Goal: Check status: Check status

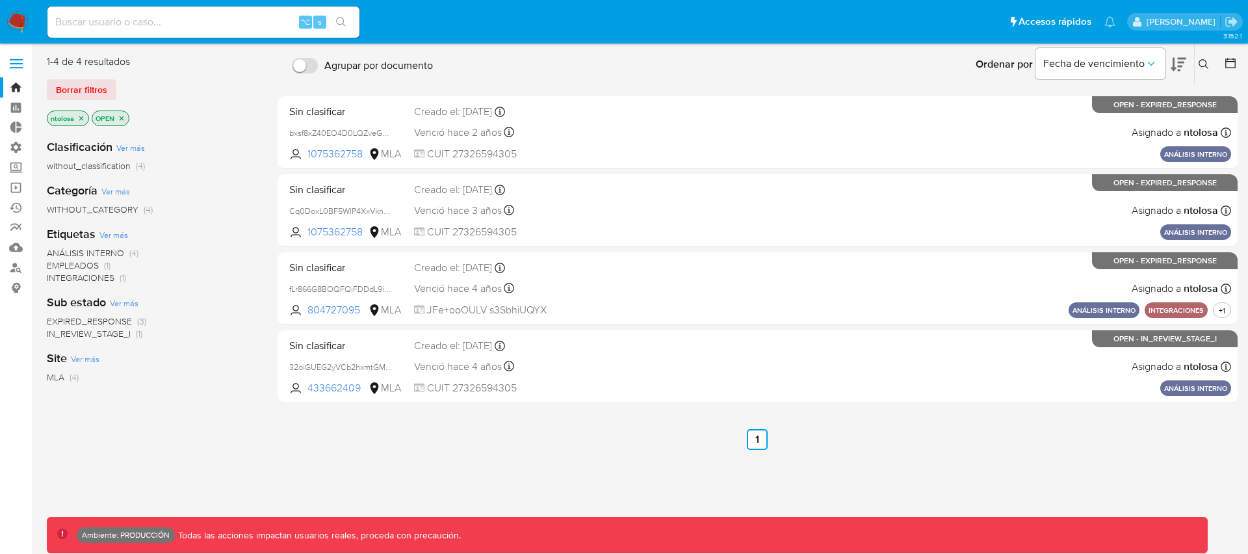
click at [77, 93] on span "Borrar filtros" at bounding box center [81, 90] width 51 height 18
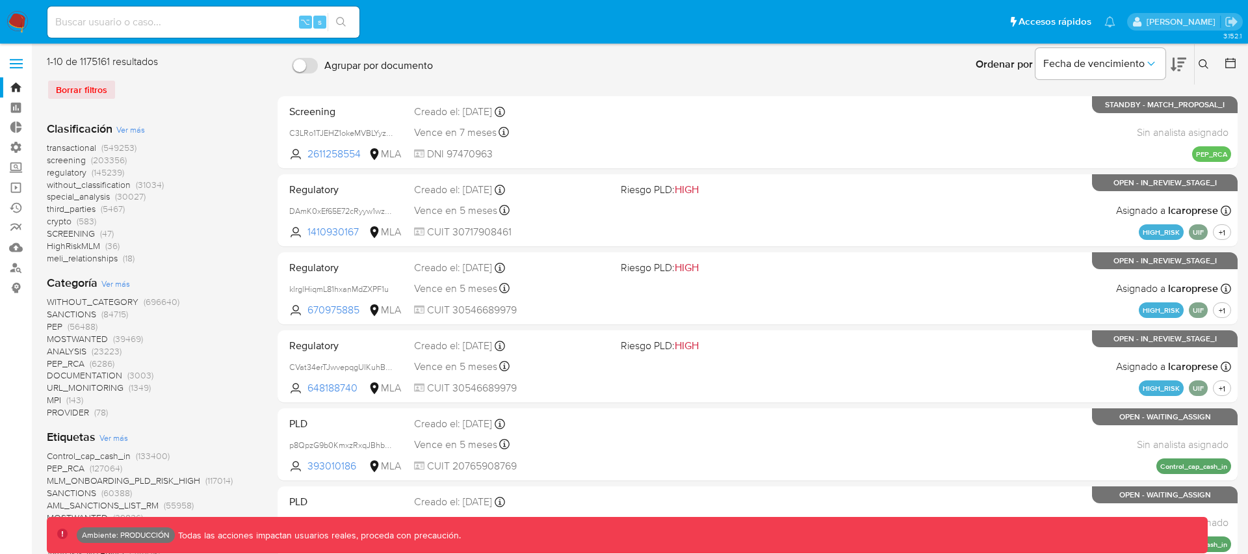
click at [71, 147] on span "transactional" at bounding box center [71, 147] width 49 height 13
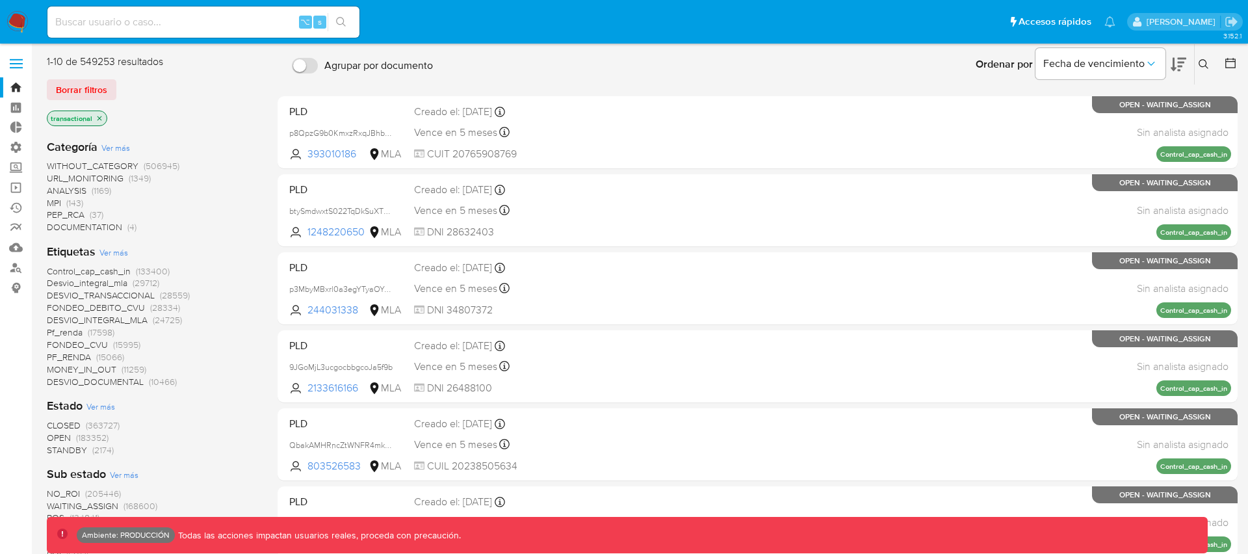
click at [1233, 59] on icon at bounding box center [1231, 63] width 10 height 10
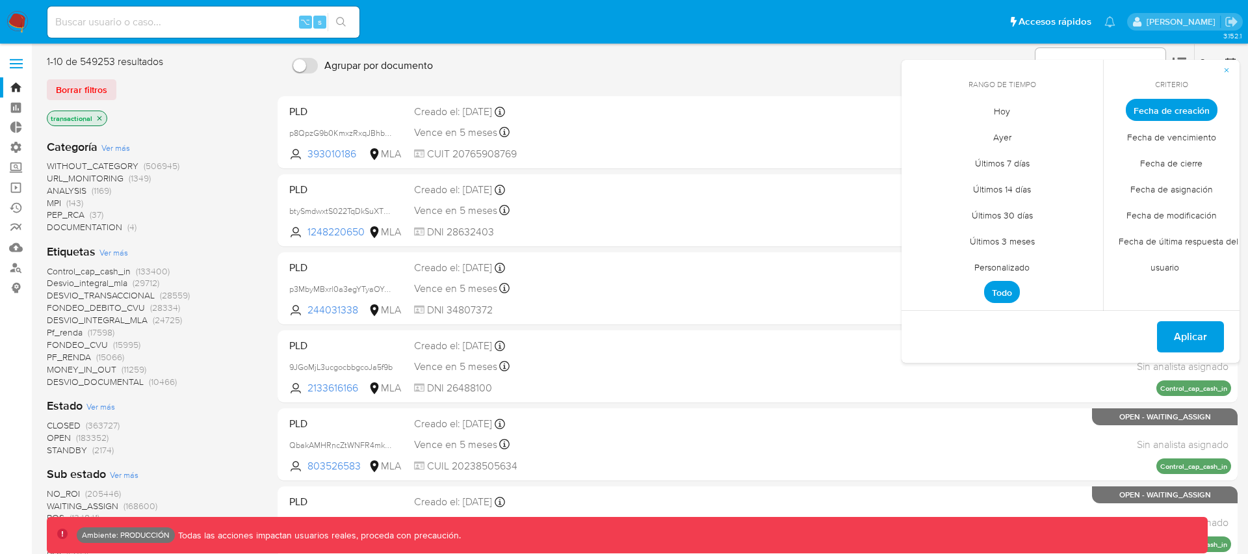
click at [1007, 263] on span "Personalizado" at bounding box center [1002, 267] width 83 height 27
click at [997, 136] on span "agosto 2025" at bounding box center [995, 133] width 59 height 13
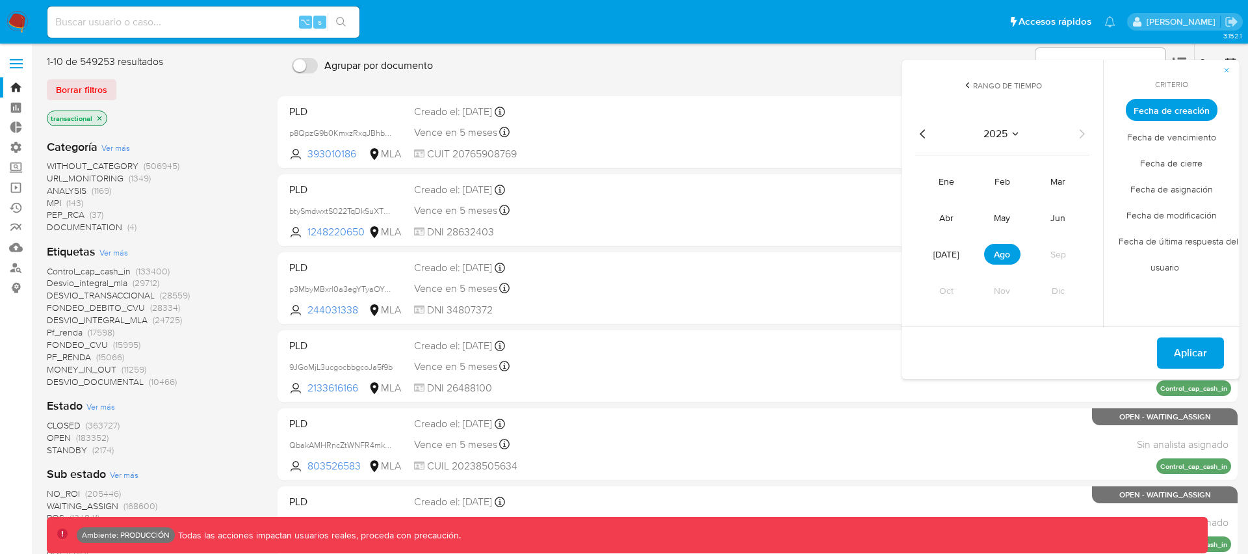
click at [920, 133] on icon "Año anterior" at bounding box center [922, 133] width 5 height 9
click at [945, 180] on span "ene" at bounding box center [947, 181] width 16 height 13
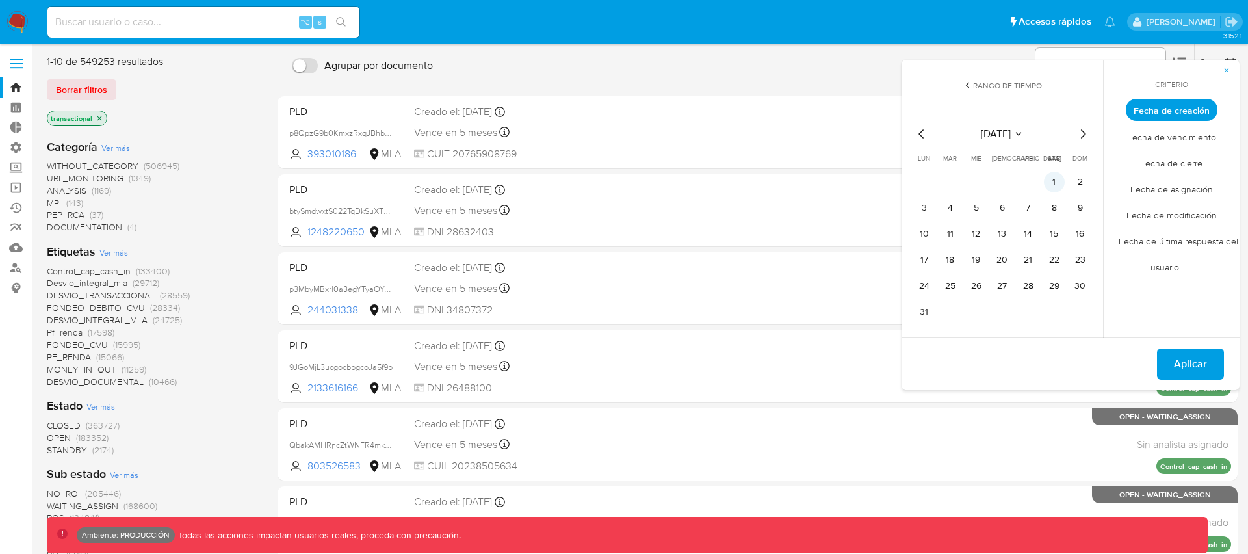
click at [1055, 184] on button "1" at bounding box center [1054, 182] width 21 height 21
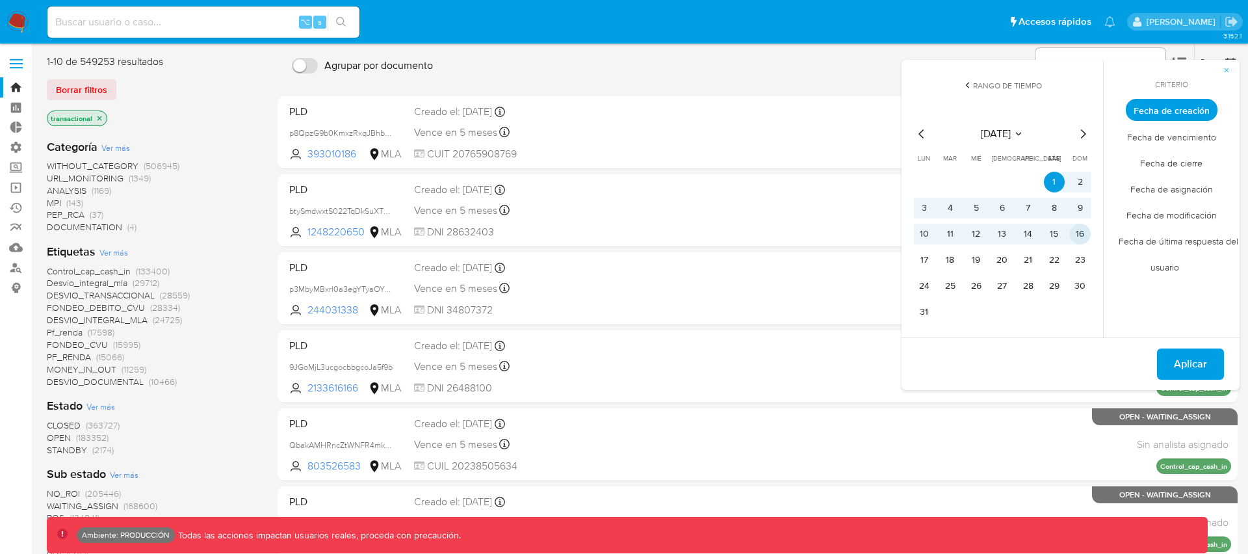
click at [1076, 234] on button "16" at bounding box center [1080, 234] width 21 height 21
click at [1179, 363] on span "Aplicar" at bounding box center [1190, 364] width 33 height 29
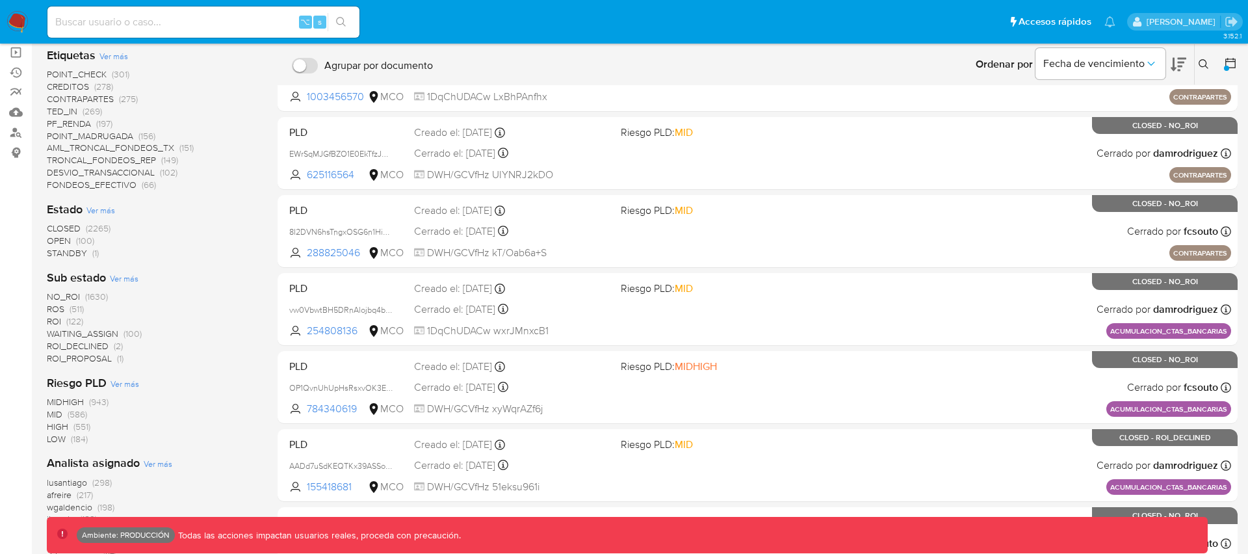
scroll to position [144, 0]
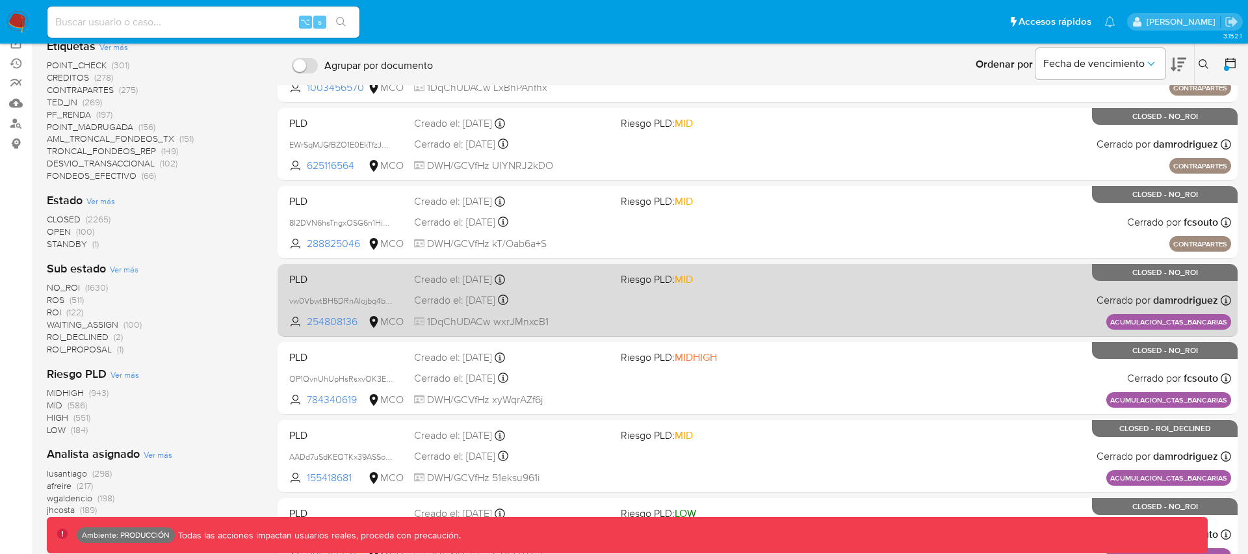
click at [594, 291] on div "PLD vw0VbwtBH5DRnAlojbq4b6U1 254808136 MCO Riesgo PLD: MID Creado el: 11/01/202…" at bounding box center [757, 300] width 947 height 66
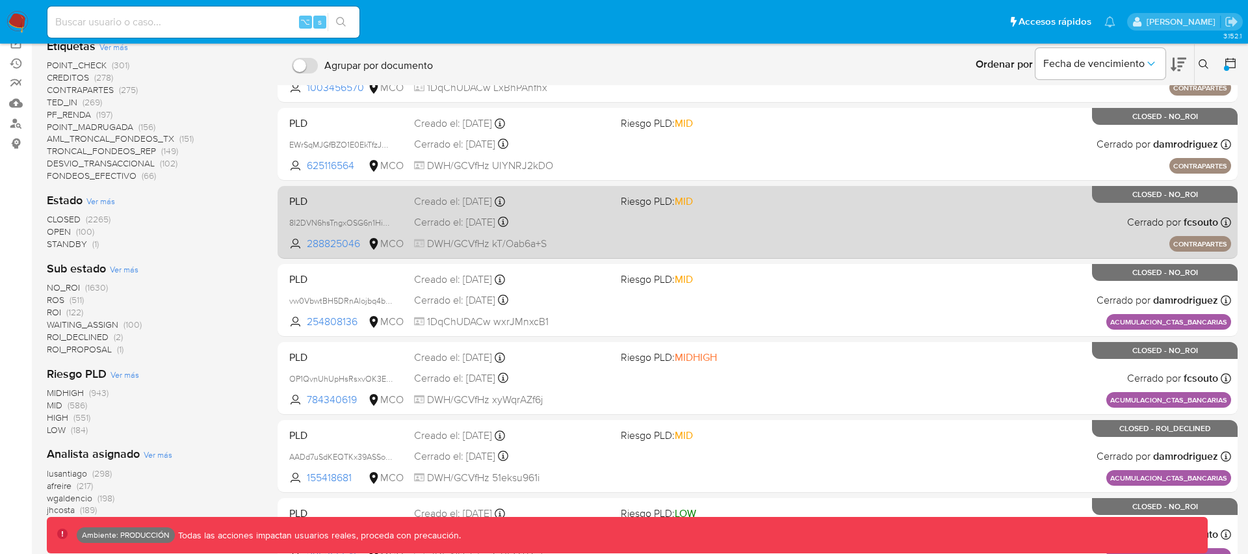
click at [606, 203] on div "Creado el: 11/01/2022 Creado el: 11/01/2022 21:12:49" at bounding box center [512, 201] width 196 height 14
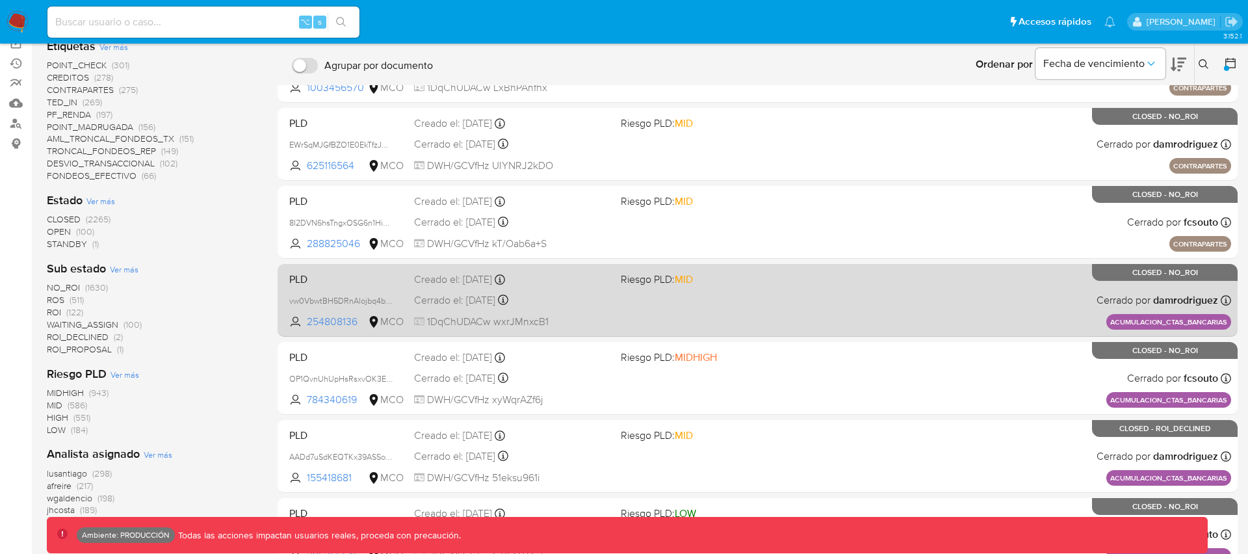
scroll to position [381, 0]
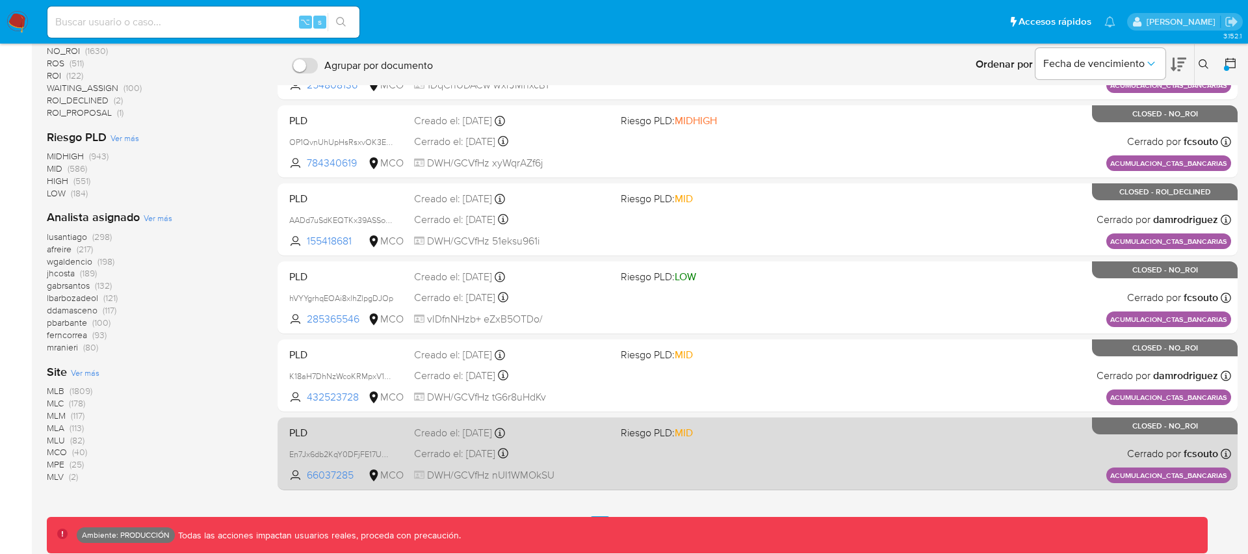
click at [746, 447] on div "PLD En7Jx6db2KqY0DFjFE17UMma 66037285 MCO Riesgo PLD: MID Creado el: 11/01/2022…" at bounding box center [757, 454] width 947 height 66
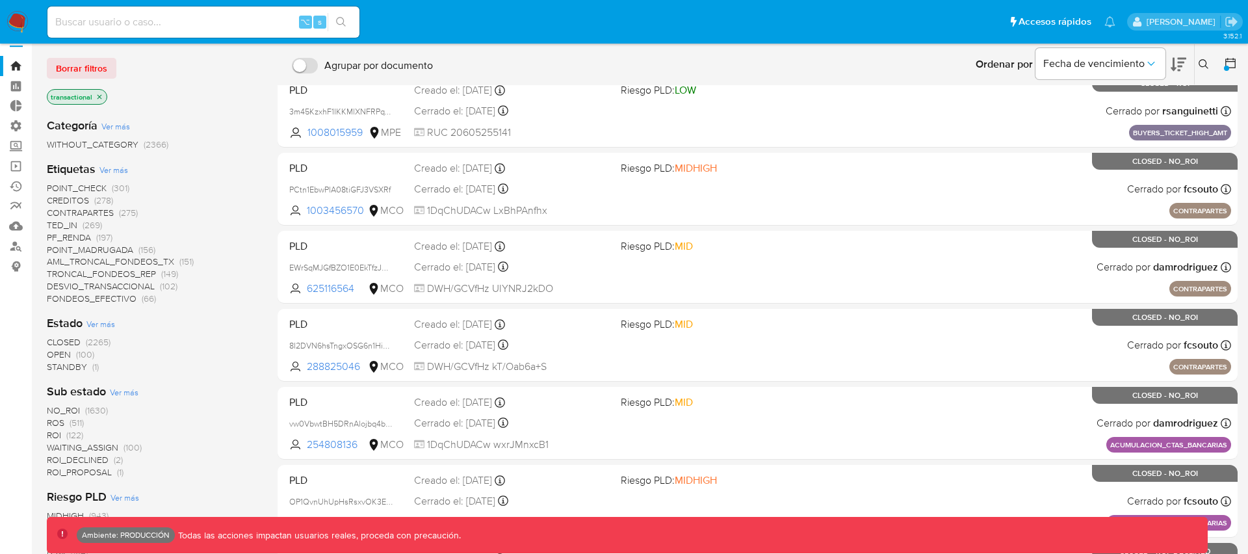
scroll to position [0, 0]
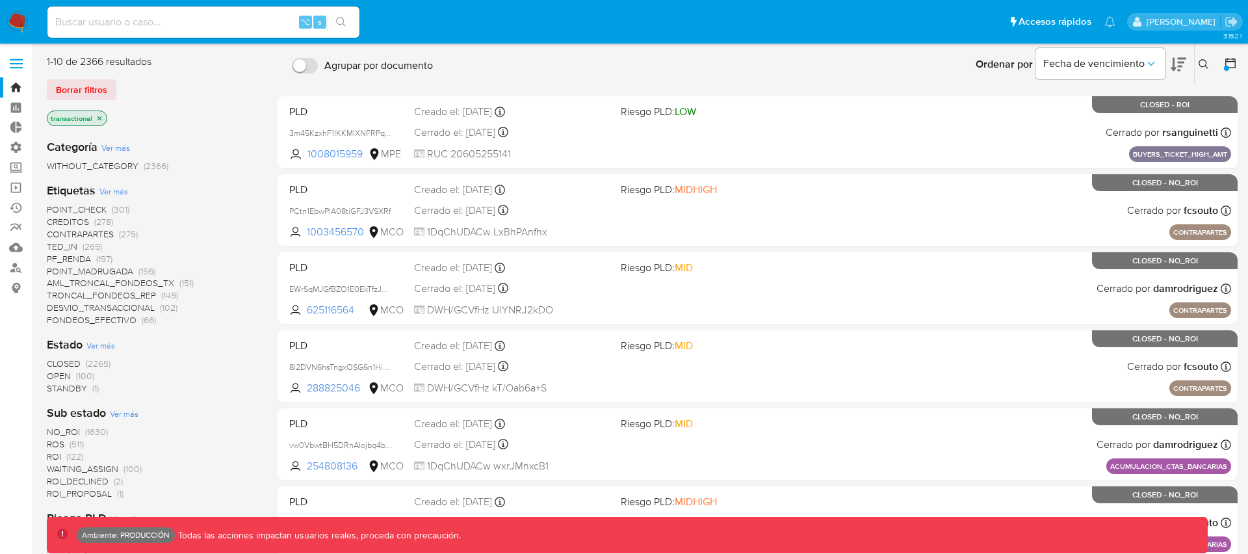
click at [84, 305] on span "DESVIO_TRANSACCIONAL" at bounding box center [101, 307] width 108 height 13
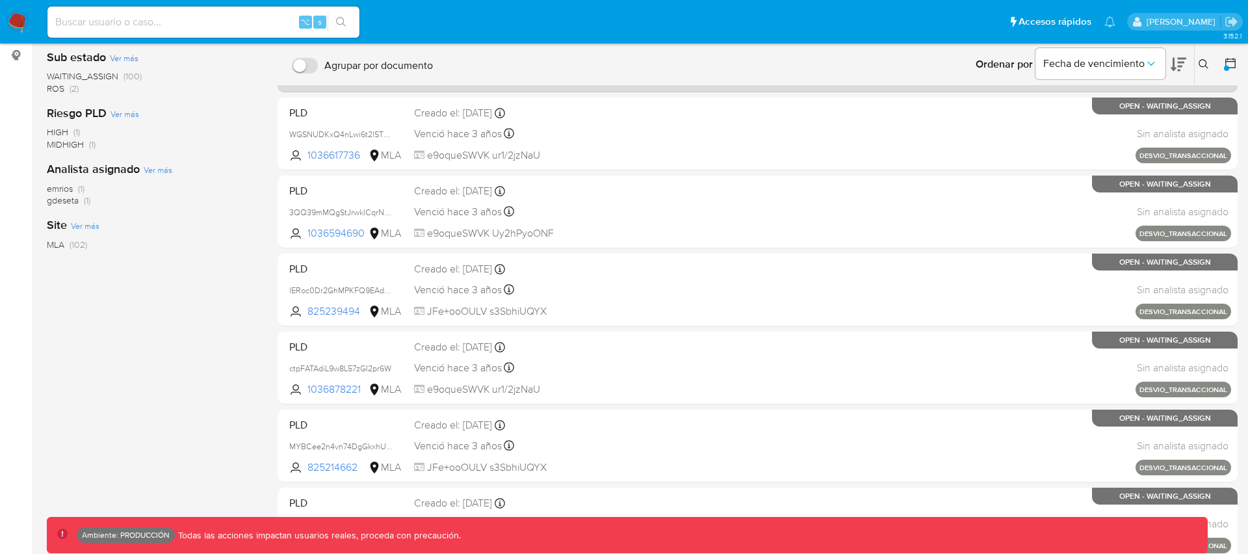
scroll to position [243, 0]
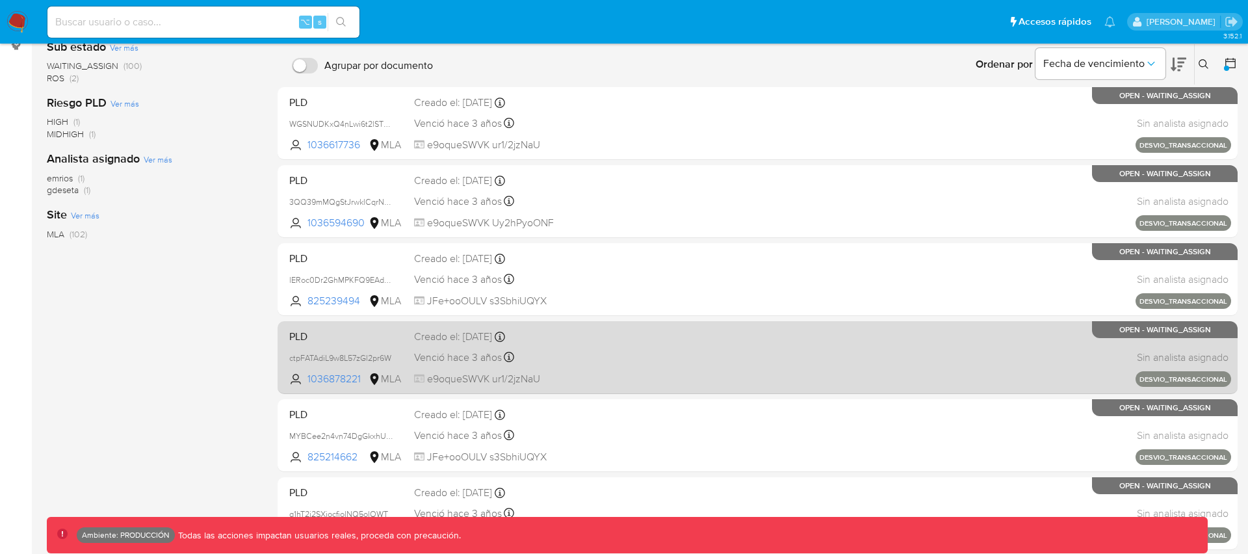
click at [612, 350] on div "PLD ctpFATAdiL9w8L57zGl2pr6W 1036878221 MLA Creado el: 11/01/2022 Creado el: 11…" at bounding box center [757, 357] width 947 height 66
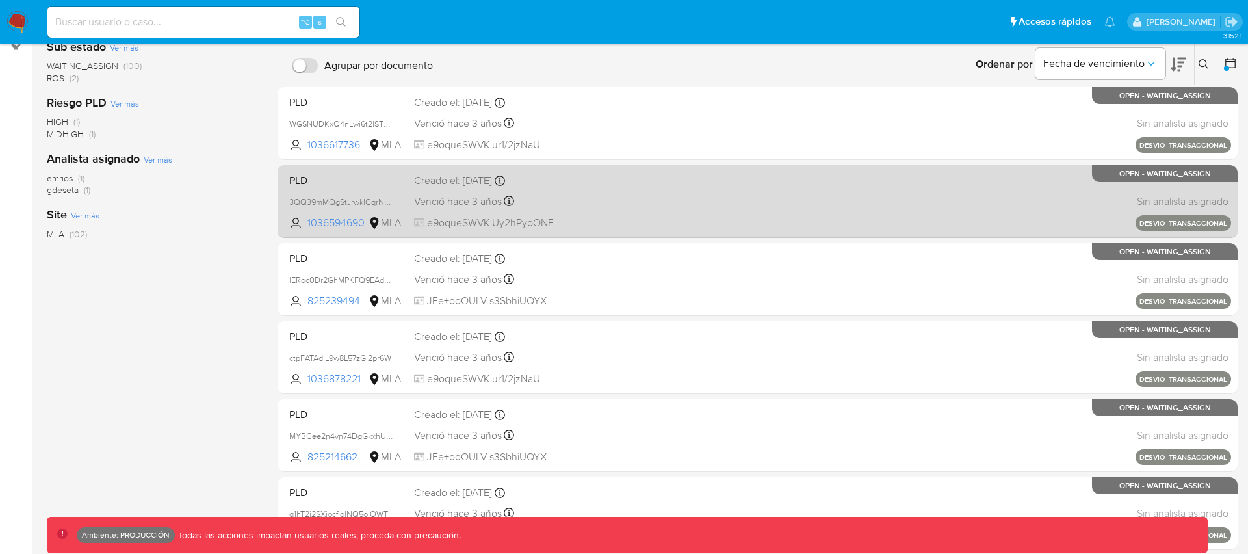
scroll to position [0, 0]
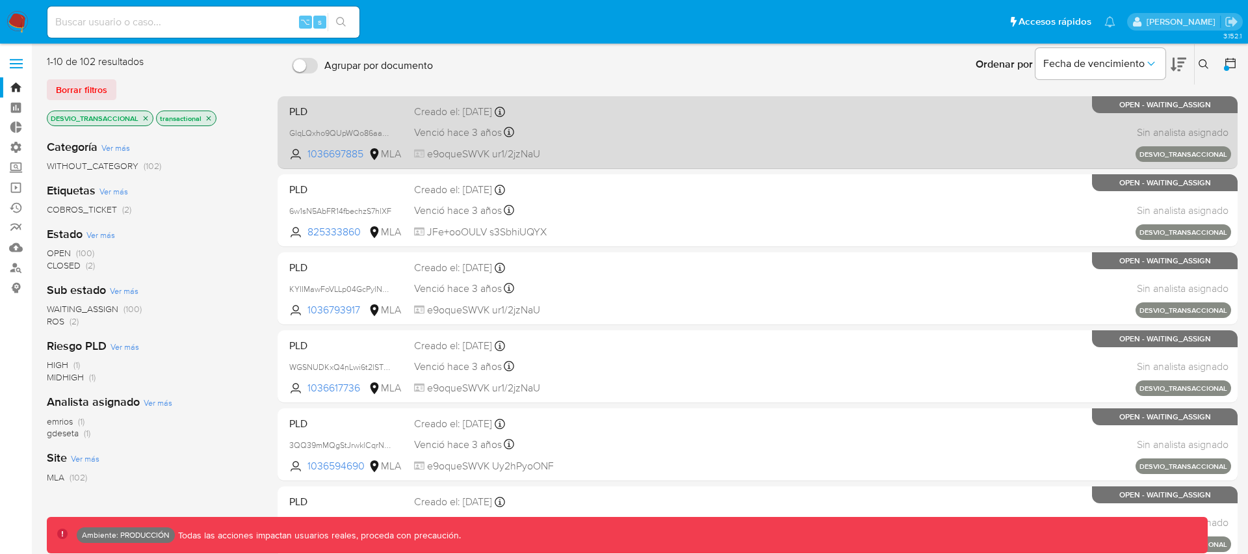
click at [735, 146] on div "PLD GlqLQxho9QUpWQo86aa0Ji7d 1036697885 MLA Creado el: 11/01/2022 Creado el: 11…" at bounding box center [757, 132] width 947 height 66
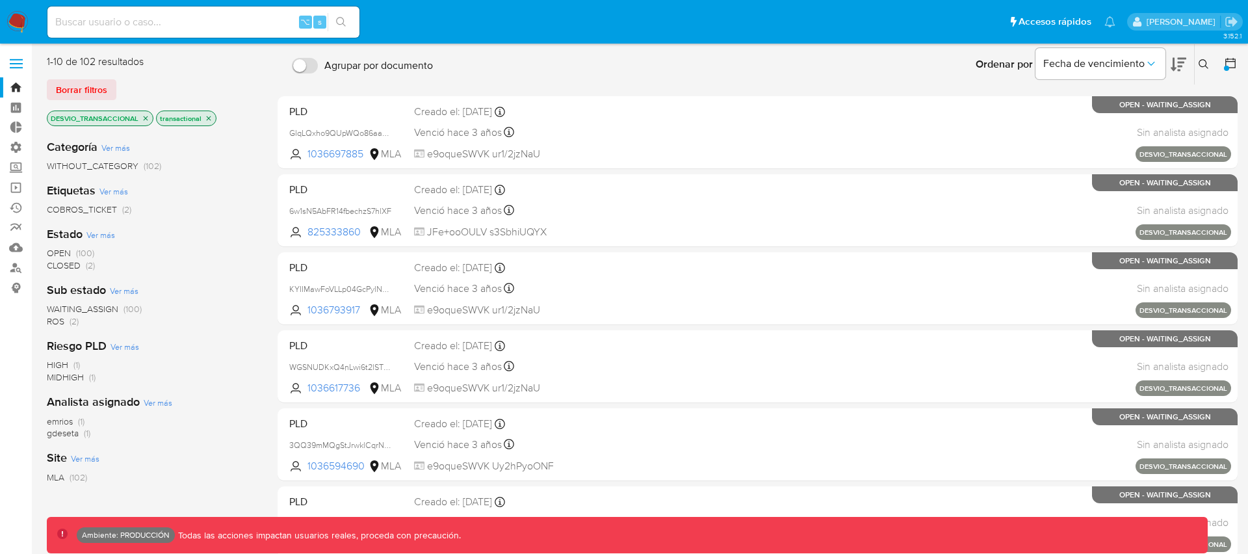
click at [1226, 64] on icon at bounding box center [1230, 63] width 13 height 13
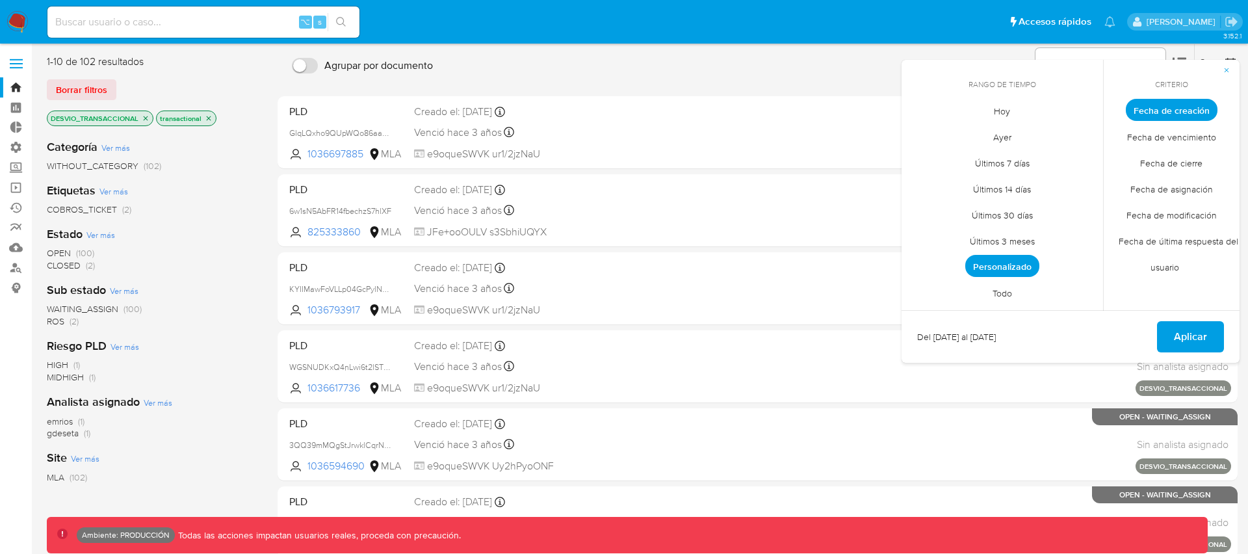
click at [998, 268] on span "Personalizado" at bounding box center [1003, 266] width 74 height 22
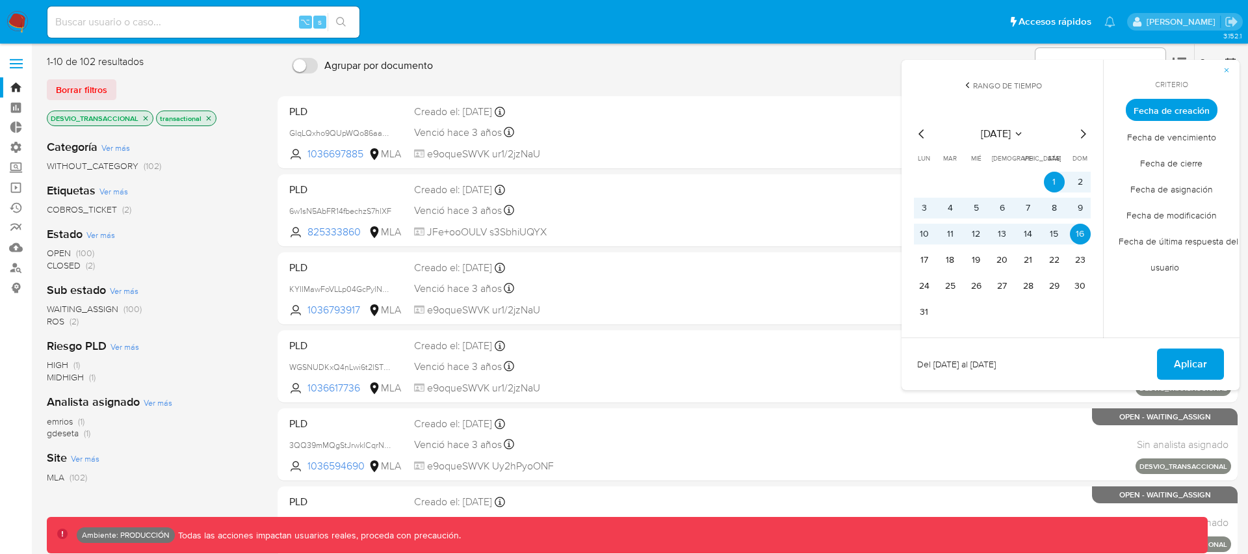
click at [923, 133] on icon "Mes anterior" at bounding box center [922, 134] width 16 height 16
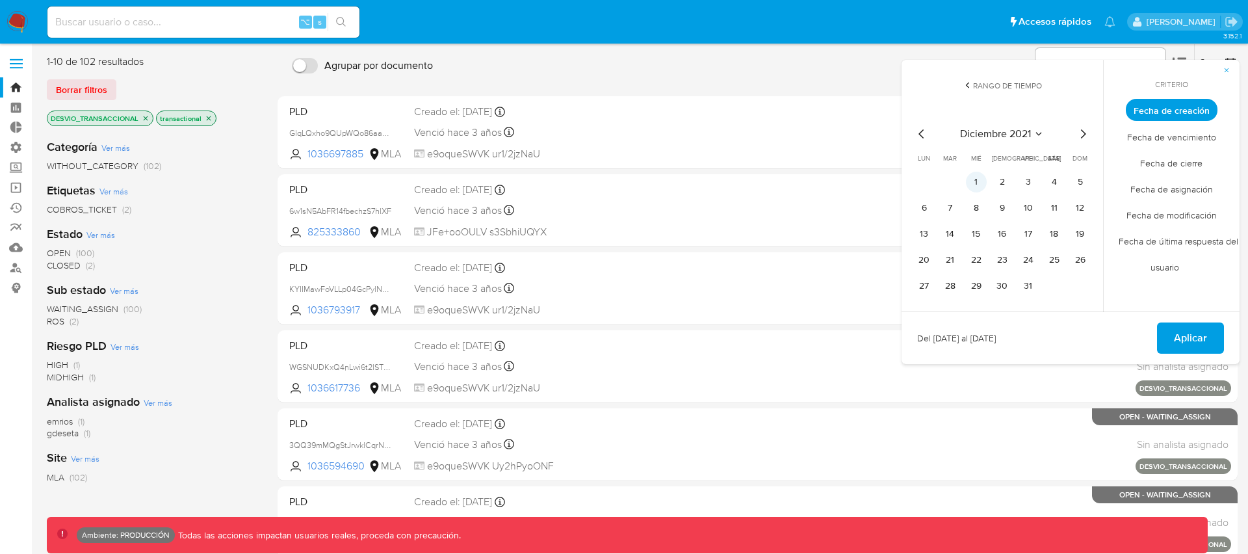
drag, startPoint x: 973, startPoint y: 179, endPoint x: 997, endPoint y: 234, distance: 59.9
click at [973, 179] on button "1" at bounding box center [976, 182] width 21 height 21
click at [1057, 205] on button "11" at bounding box center [1054, 208] width 21 height 21
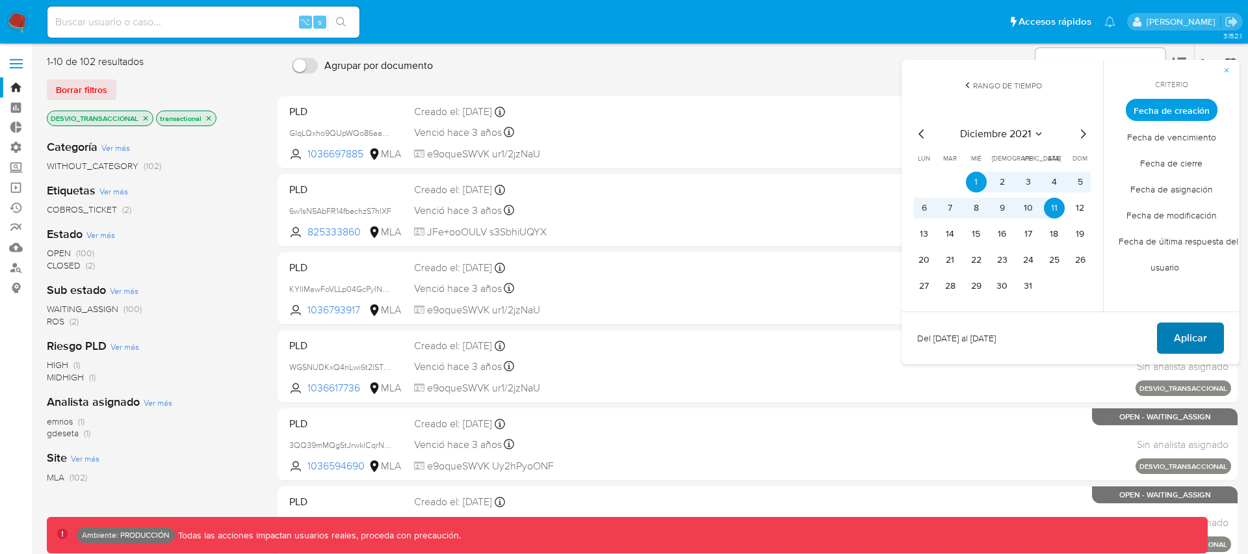
click at [1180, 341] on span "Aplicar" at bounding box center [1190, 338] width 33 height 29
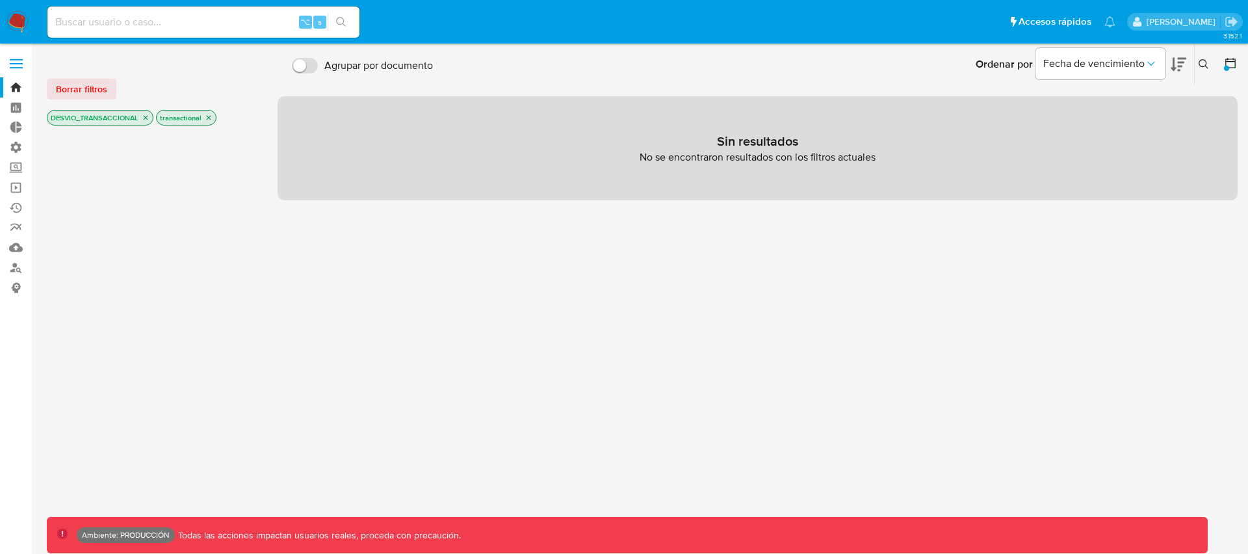
click at [144, 116] on icon "close-filter" at bounding box center [146, 118] width 5 height 5
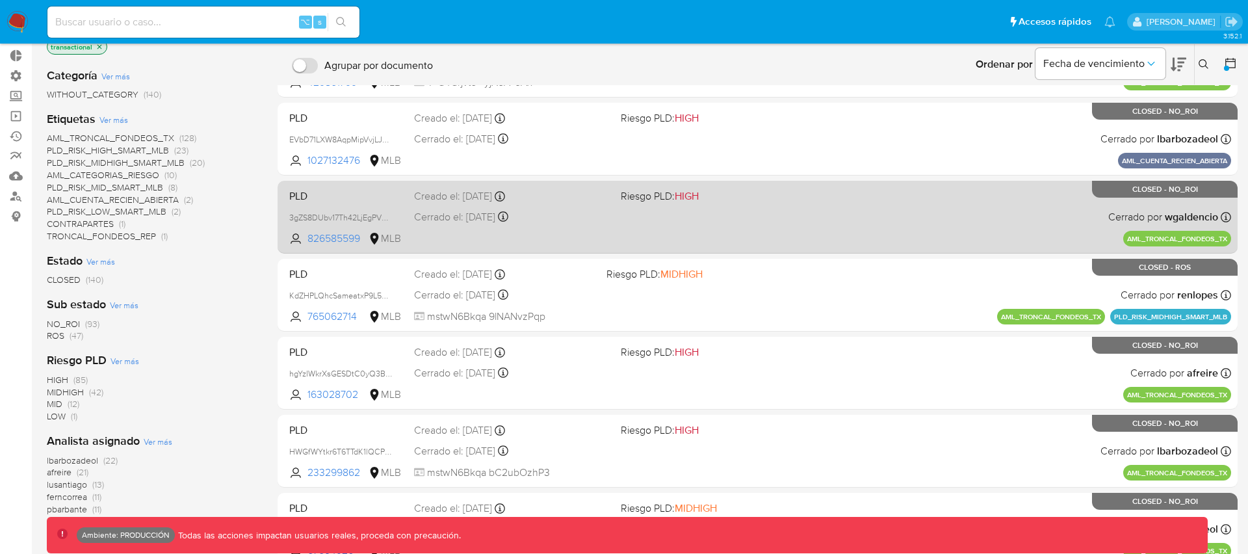
scroll to position [73, 0]
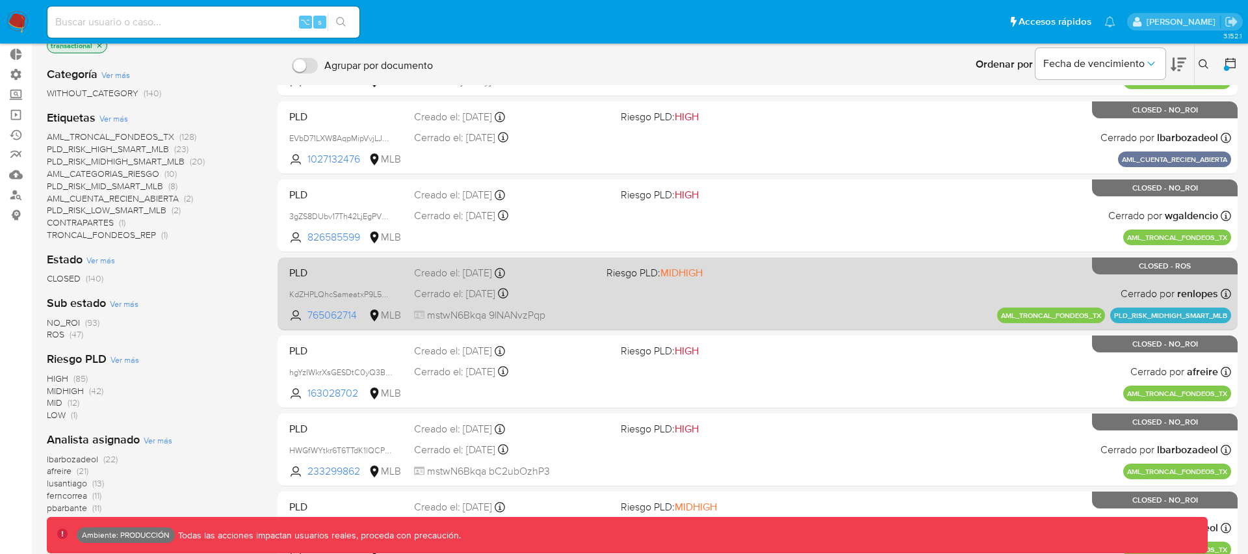
click at [583, 285] on div "PLD KdZHPLQhcSameatxP9L5UwdY 765062714 MLB Riesgo PLD: MIDHIGH Creado el: 11/12…" at bounding box center [757, 294] width 947 height 66
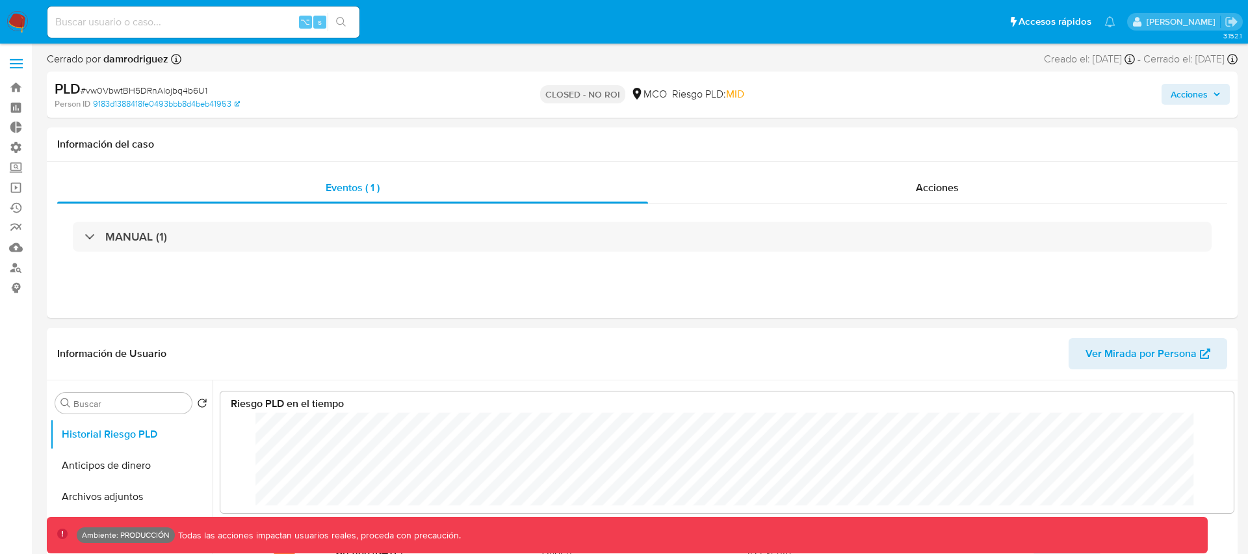
scroll to position [98, 988]
select select "10"
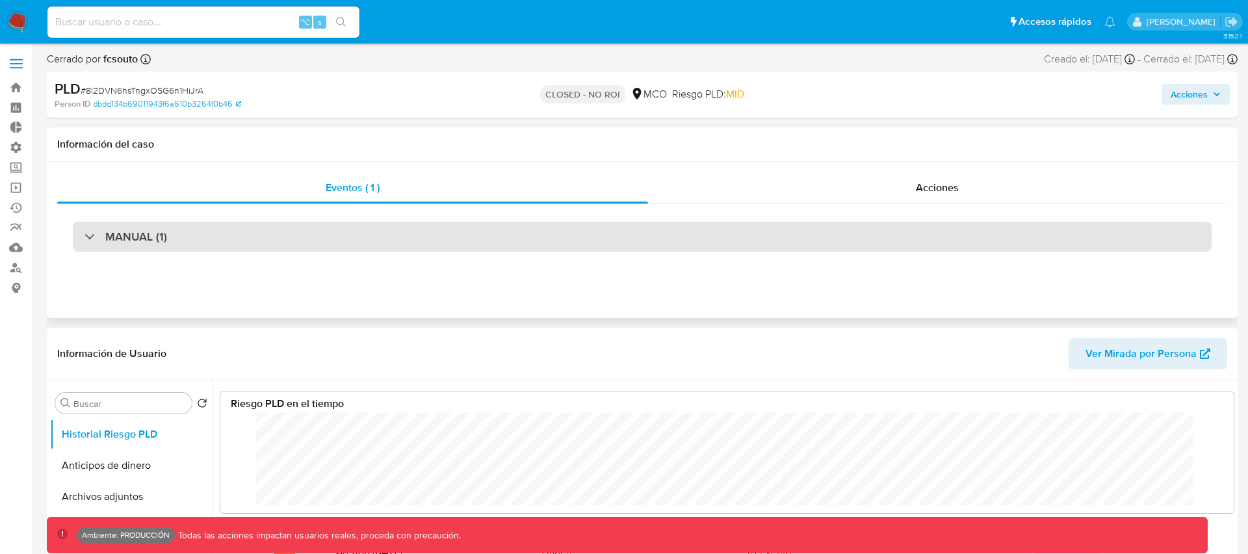
click at [148, 237] on h3 "MANUAL (1)" at bounding box center [136, 237] width 62 height 14
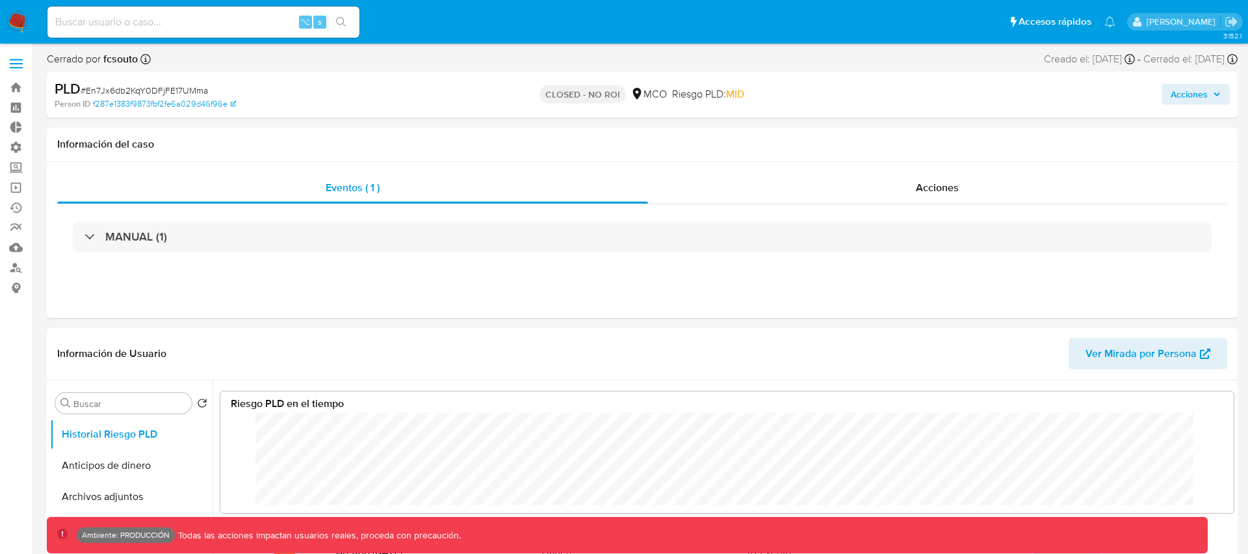
scroll to position [98, 988]
select select "10"
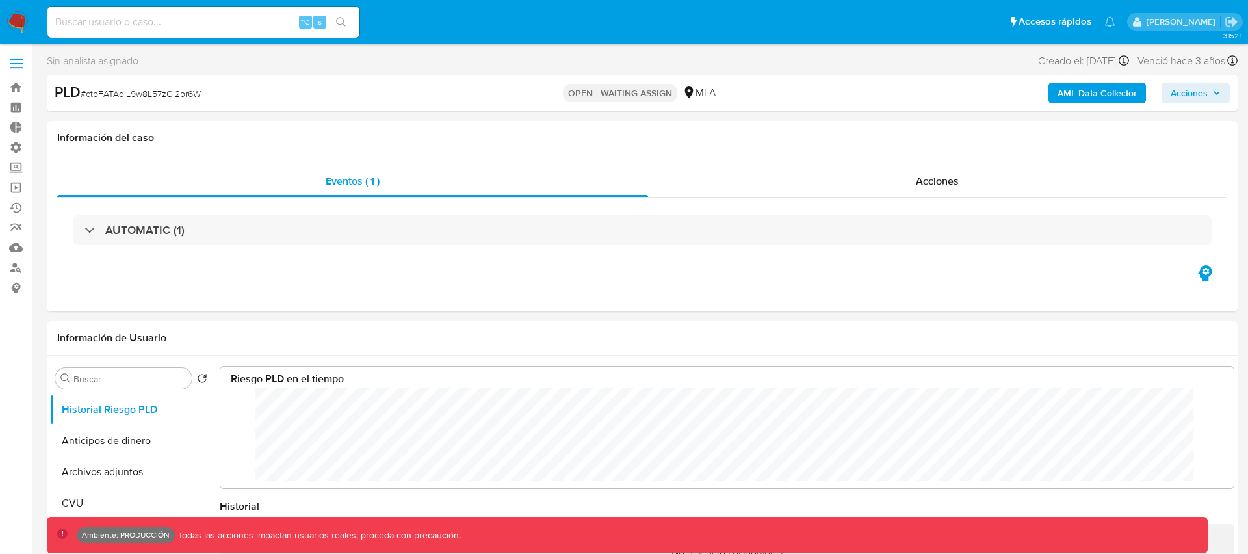
scroll to position [98, 988]
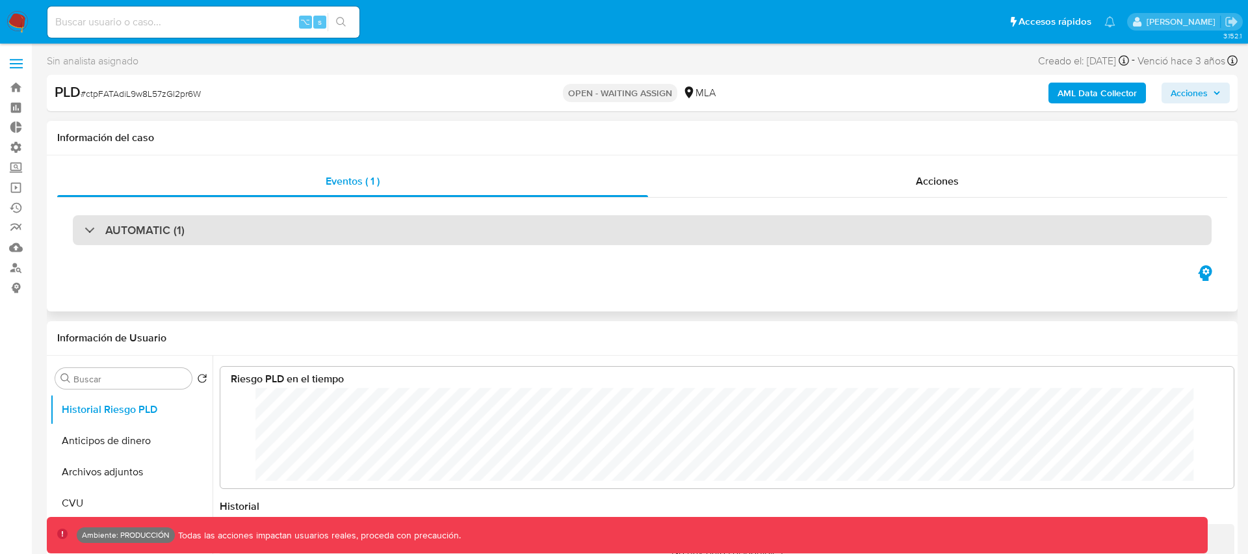
select select "10"
click at [237, 232] on div "AUTOMATIC (1)" at bounding box center [642, 230] width 1139 height 30
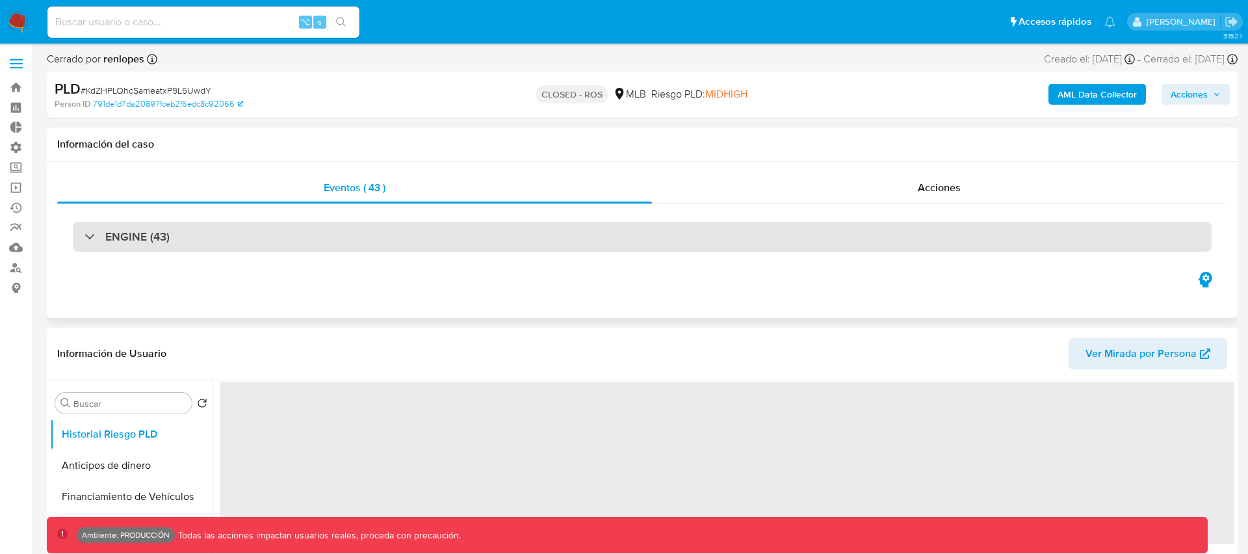
click at [152, 237] on h3 "ENGINE (43)" at bounding box center [137, 237] width 64 height 14
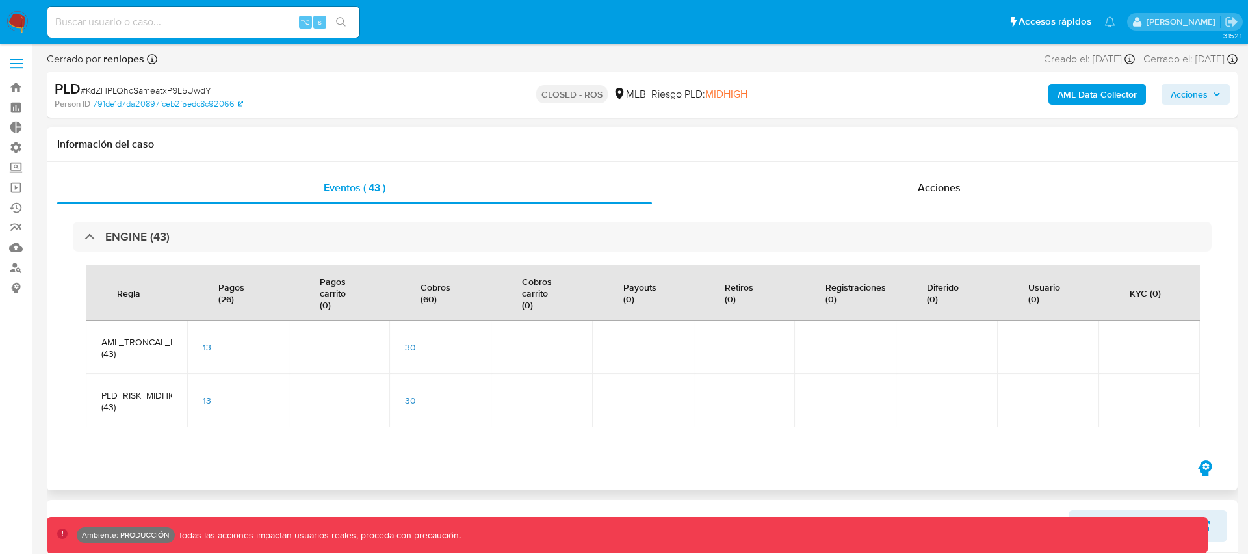
scroll to position [98, 988]
select select "10"
